Goal: Task Accomplishment & Management: Complete application form

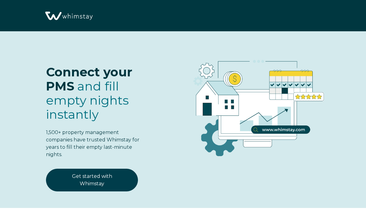
select select "US"
select select "Standard"
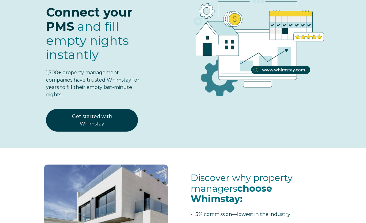
scroll to position [61, 0]
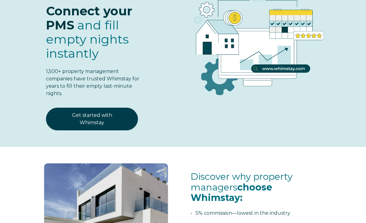
click at [117, 118] on link "Get started with Whimstay" at bounding box center [92, 119] width 92 height 23
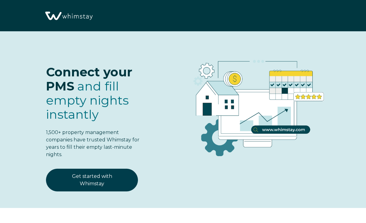
scroll to position [727, 0]
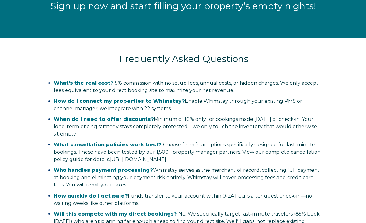
select select "US"
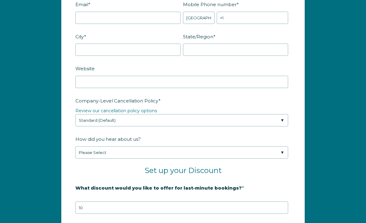
scroll to position [863, 0]
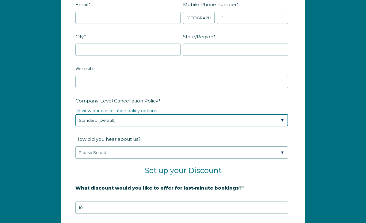
click at [283, 119] on select "Please Select Partial Standard (Default) Moderate Strict" at bounding box center [181, 120] width 213 height 12
select select "Strict"
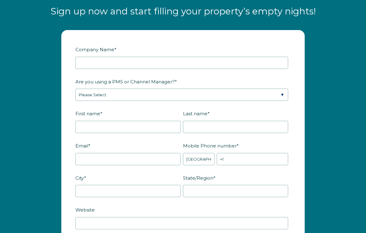
scroll to position [722, 0]
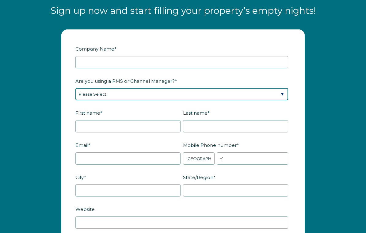
click at [284, 98] on select "Please Select Barefoot BookingPal Boost Brightside CiiRUS Escapia Guesty Hostaw…" at bounding box center [181, 94] width 213 height 12
click at [284, 94] on select "Please Select Barefoot BookingPal Boost Brightside CiiRUS Escapia Guesty Hostaw…" at bounding box center [181, 94] width 213 height 12
select select "Not Listed"
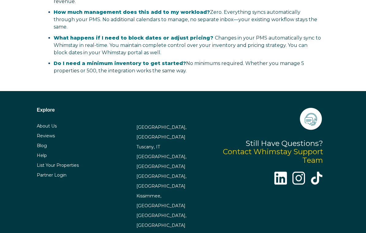
scroll to position [1428, 0]
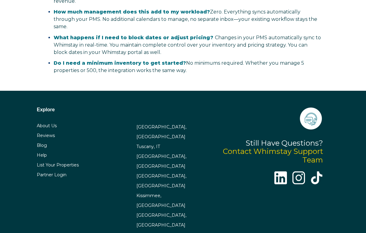
click at [54, 133] on link "Reviews" at bounding box center [46, 136] width 18 height 6
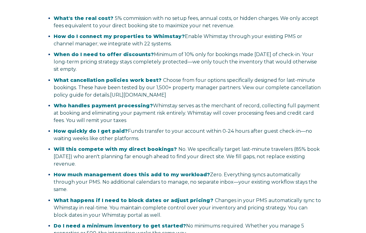
scroll to position [1265, 0]
click at [166, 95] on link "[URL][DOMAIN_NAME]" at bounding box center [138, 95] width 56 height 6
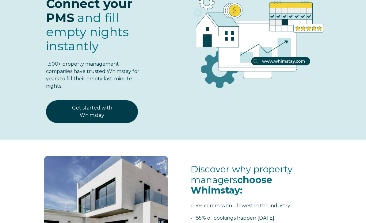
scroll to position [0, 0]
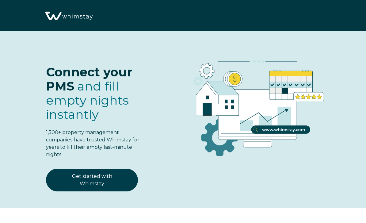
select select "US"
select select "Standard"
click at [118, 181] on link "Get started with Whimstay" at bounding box center [92, 180] width 92 height 23
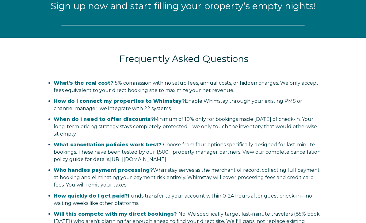
select select "US"
select select "Standard"
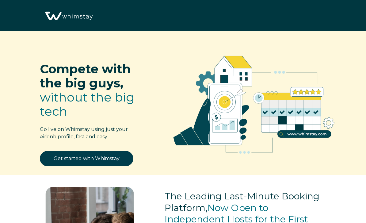
select select "US"
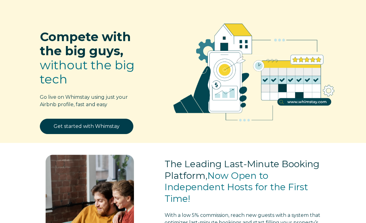
scroll to position [32, 0]
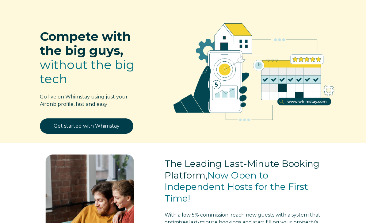
click at [116, 126] on link "Get started with Whimstay" at bounding box center [86, 126] width 93 height 15
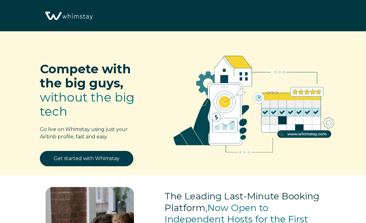
scroll to position [713, 0]
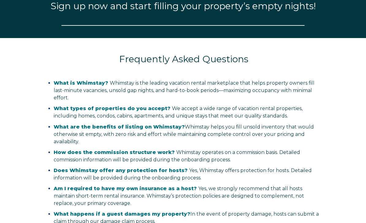
select select "US"
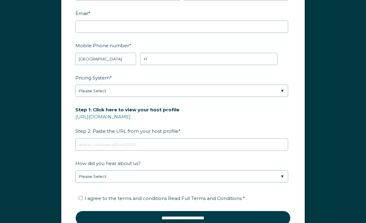
scroll to position [777, 0]
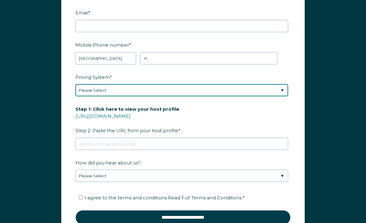
click at [284, 89] on select "Please Select Manual Airbnb Smart Pricing PriceLabs Wheelhouse Beyond Pricing 3…" at bounding box center [181, 90] width 213 height 12
select select "PriceLabs"
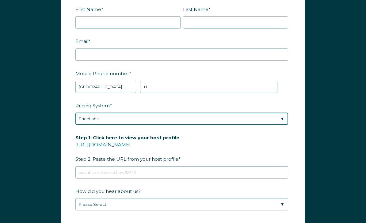
scroll to position [748, 0]
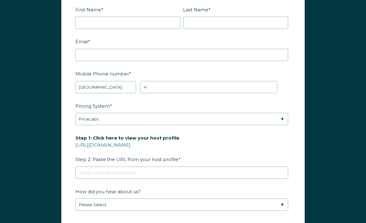
click at [131, 143] on link "[URL][DOMAIN_NAME]" at bounding box center [102, 145] width 55 height 6
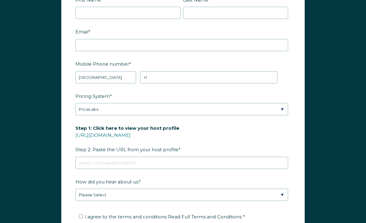
click at [131, 134] on link "[URL][DOMAIN_NAME]" at bounding box center [102, 135] width 55 height 6
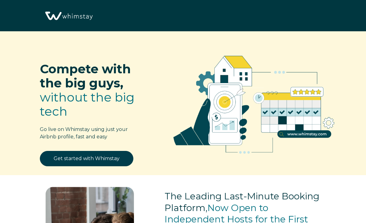
select select "US"
